Goal: Information Seeking & Learning: Understand process/instructions

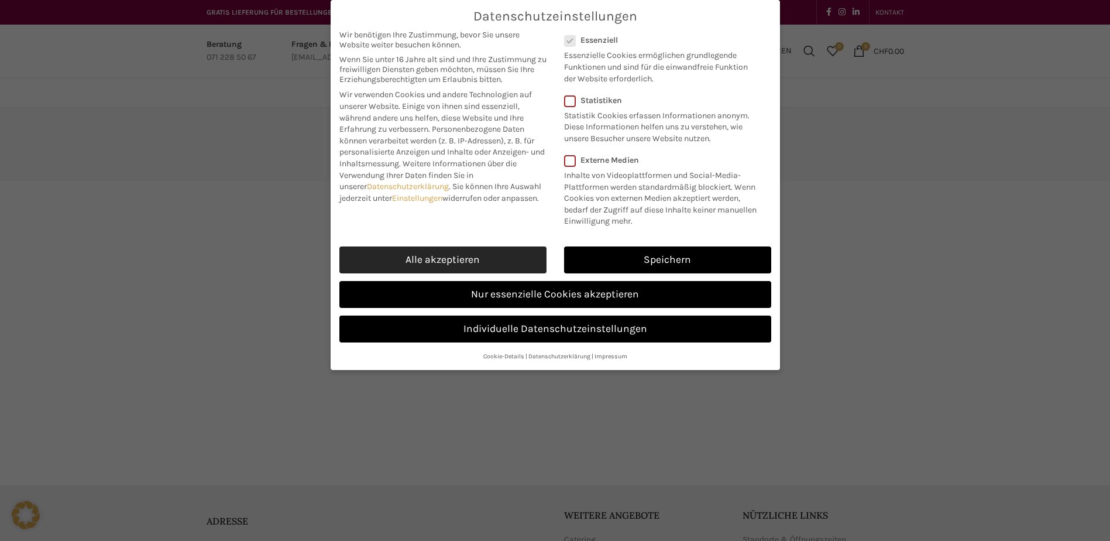
click at [429, 257] on link "Alle akzeptieren" at bounding box center [442, 259] width 207 height 27
checkbox input "true"
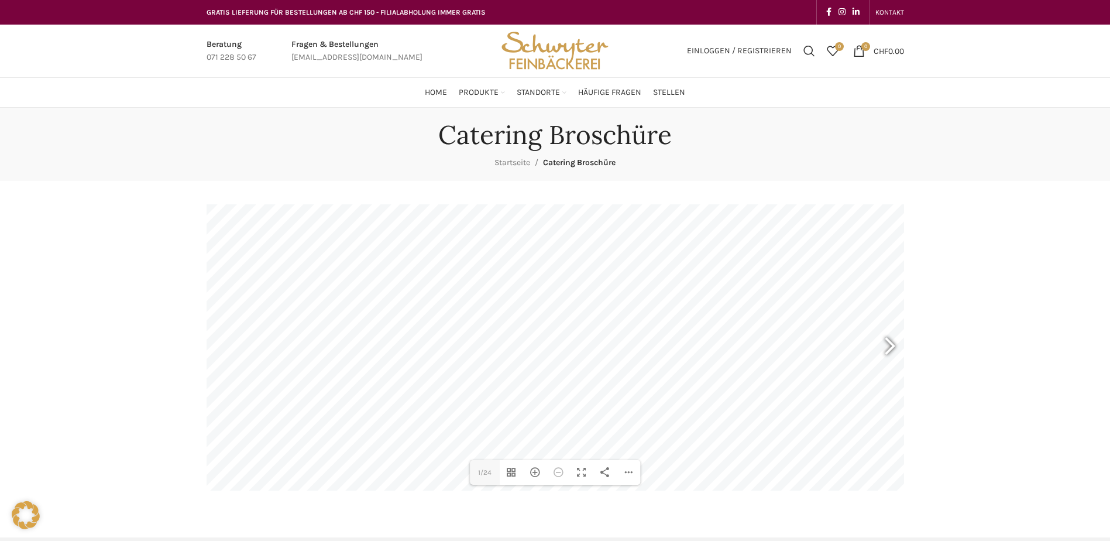
click at [890, 345] on div at bounding box center [884, 347] width 27 height 43
click at [529, 473] on div "Hereinzoomen" at bounding box center [534, 472] width 23 height 25
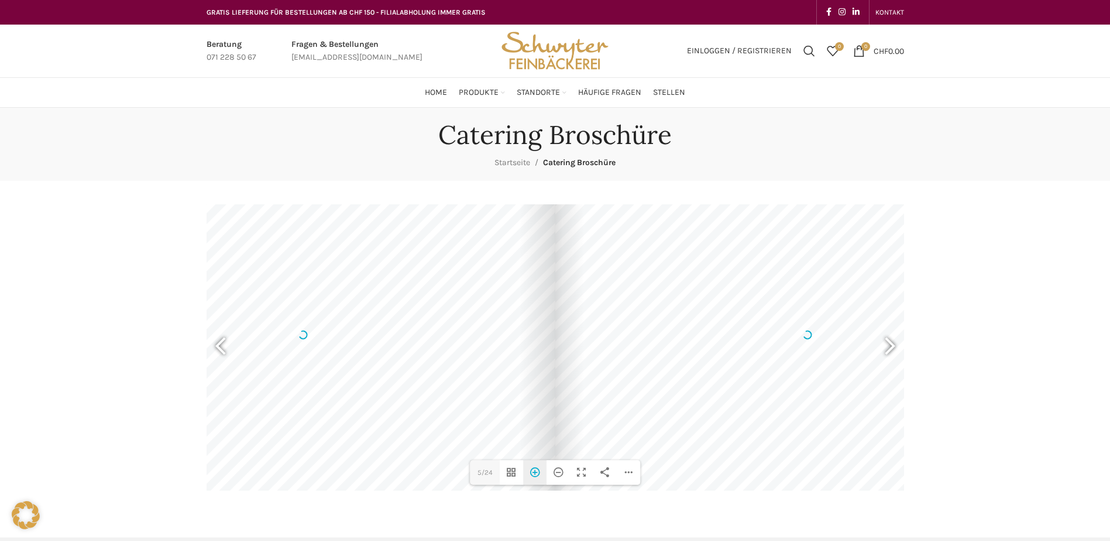
click at [529, 473] on div "Hereinzoomen" at bounding box center [534, 472] width 23 height 25
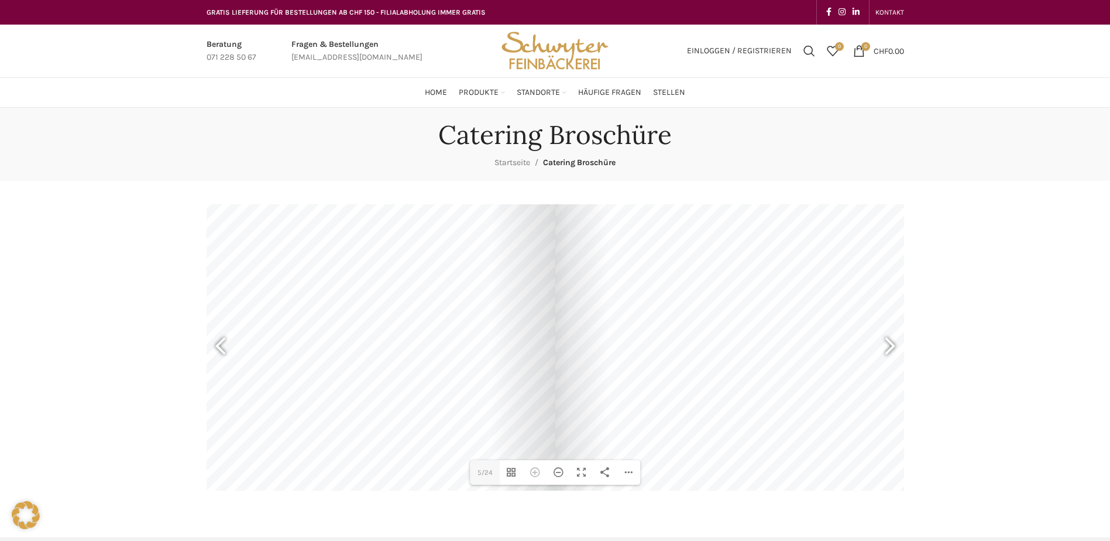
click at [493, 397] on div at bounding box center [87, 335] width 935 height 662
click at [556, 469] on div "Herauszoomen" at bounding box center [557, 472] width 23 height 25
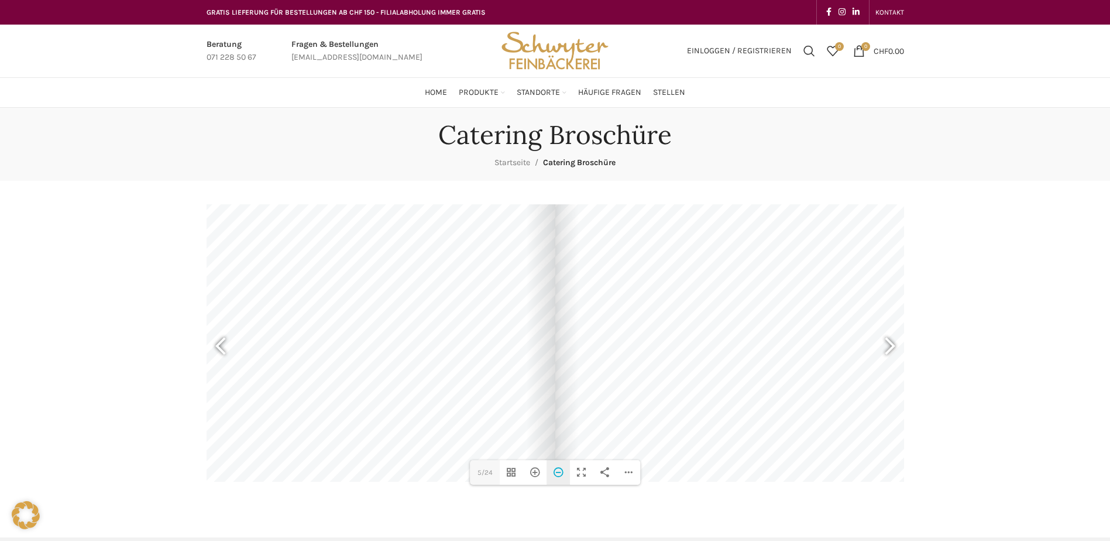
click at [556, 469] on div "Herauszoomen" at bounding box center [557, 472] width 23 height 25
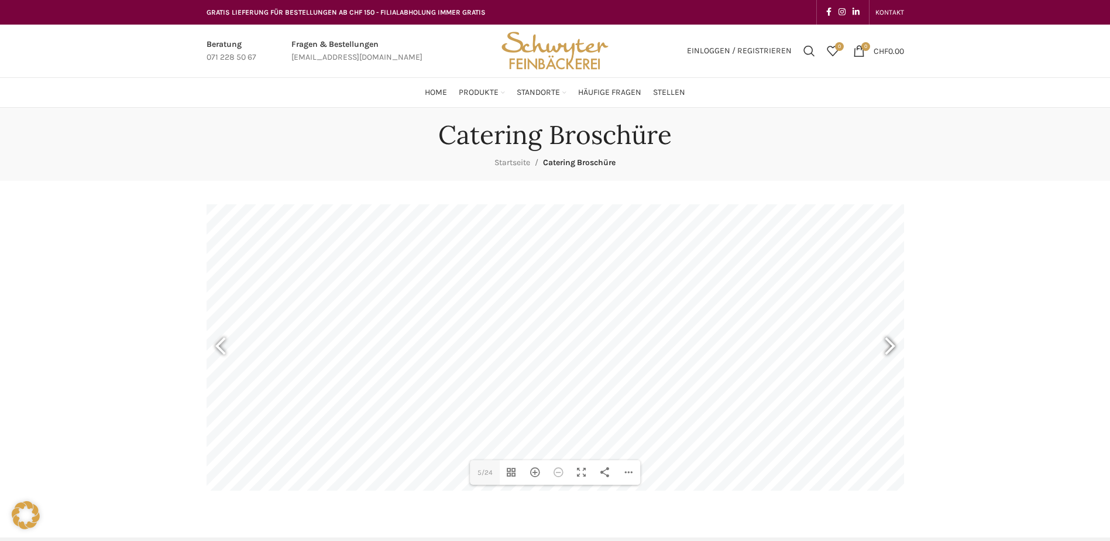
click at [887, 349] on div at bounding box center [884, 347] width 27 height 43
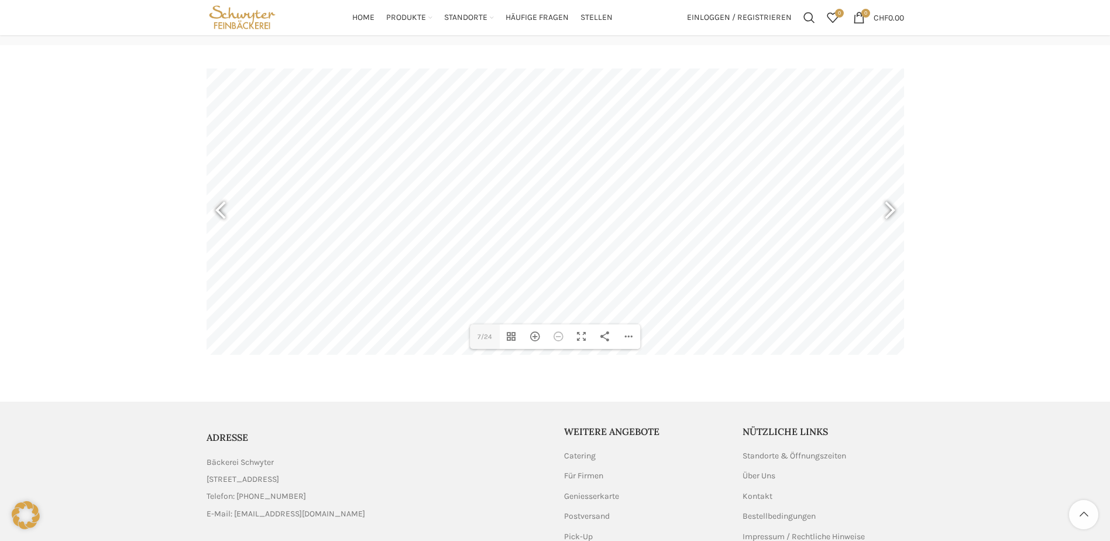
scroll to position [113, 0]
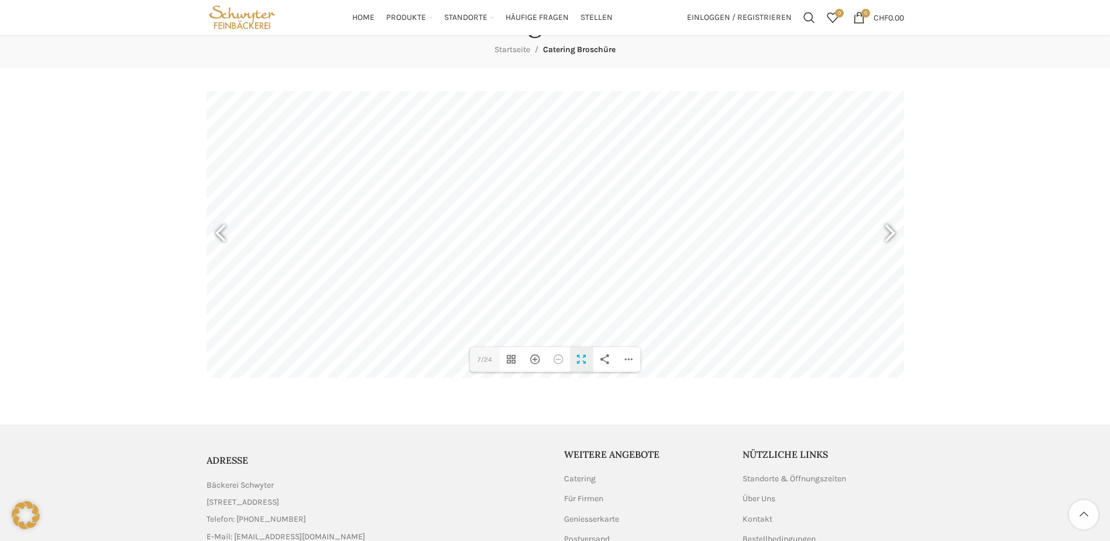
click at [577, 358] on div "Vollbild umschalten" at bounding box center [581, 359] width 23 height 25
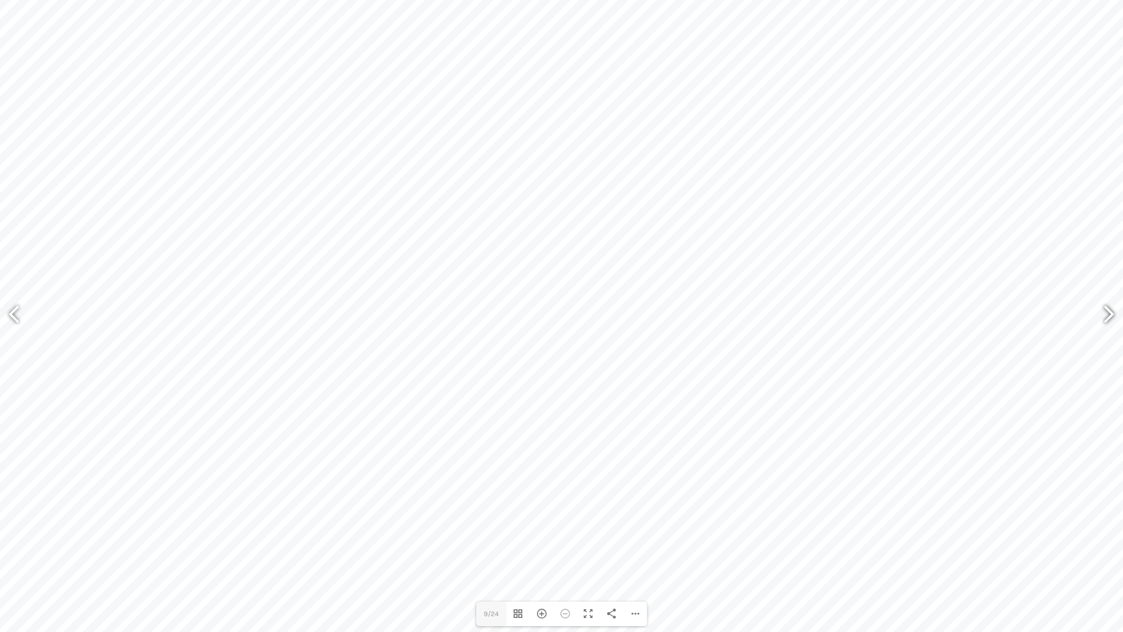
click at [1099, 310] on div at bounding box center [1103, 315] width 27 height 43
click at [1100, 310] on div at bounding box center [1103, 315] width 27 height 43
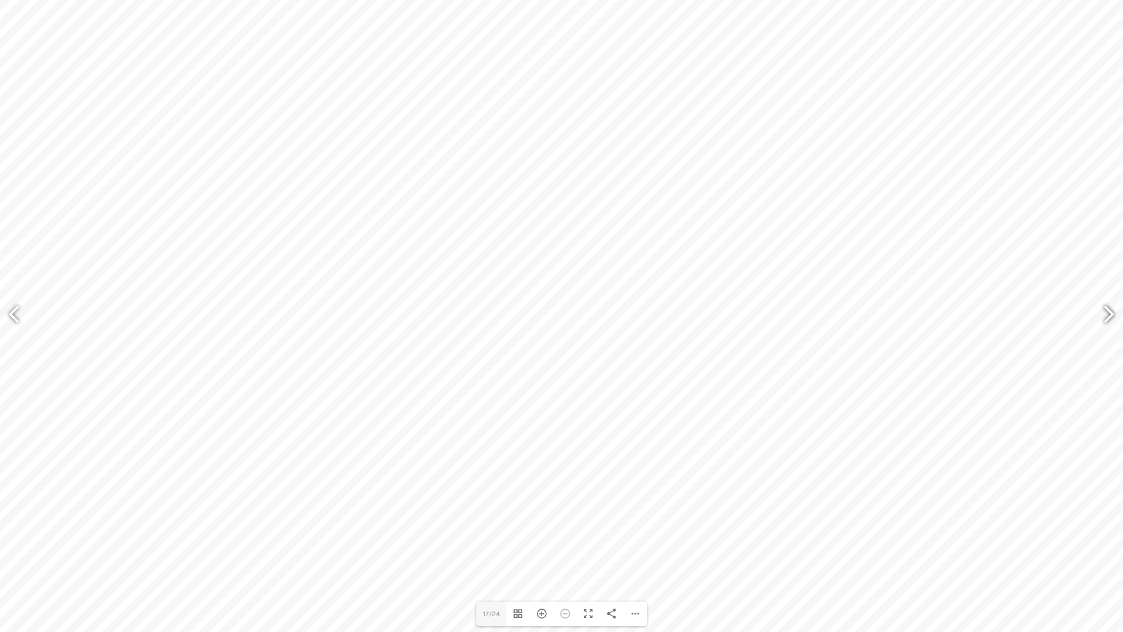
type input "19"
